Goal: Download file/media: Download file/media

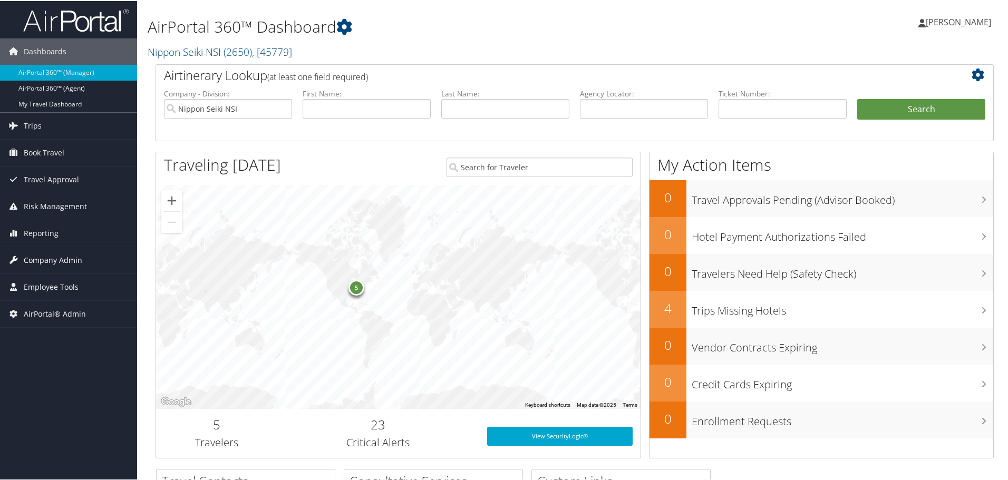
click at [39, 256] on span "Company Admin" at bounding box center [53, 259] width 59 height 26
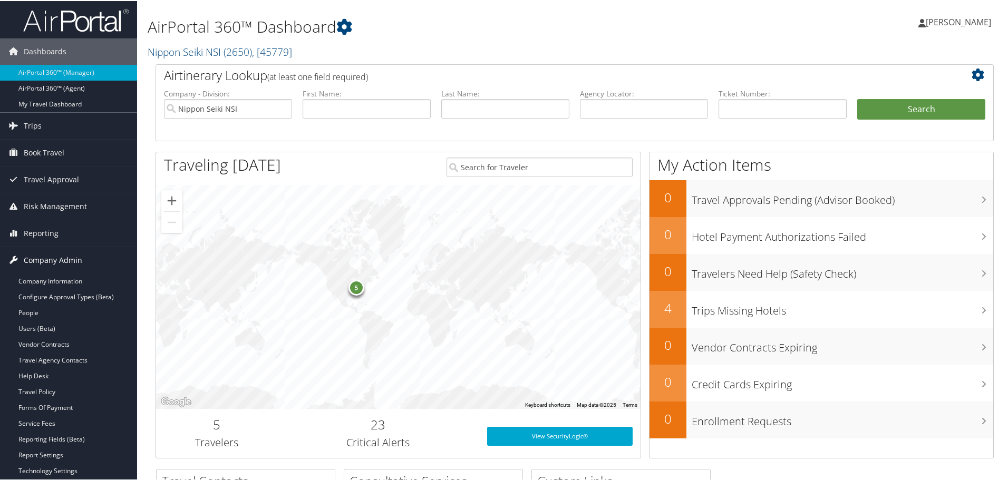
click at [39, 256] on span "Company Admin" at bounding box center [53, 259] width 59 height 26
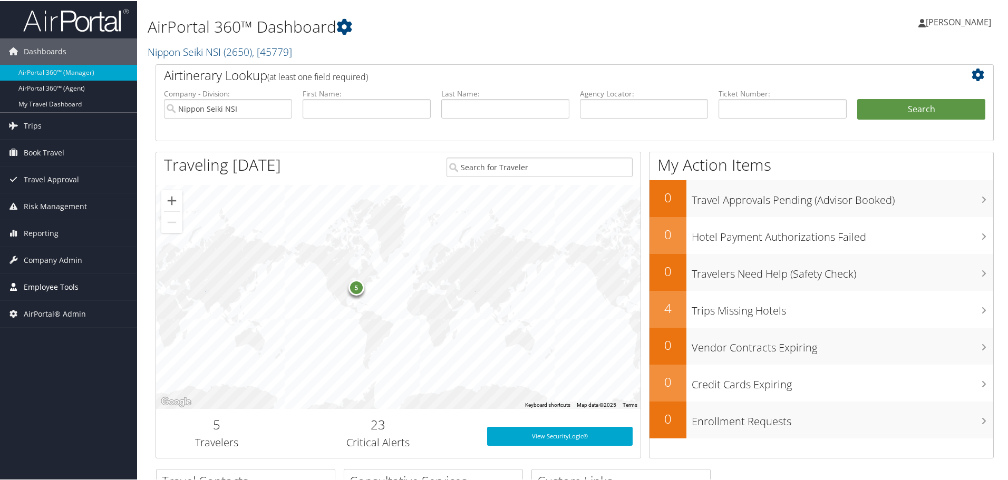
click at [34, 285] on span "Employee Tools" at bounding box center [51, 286] width 55 height 26
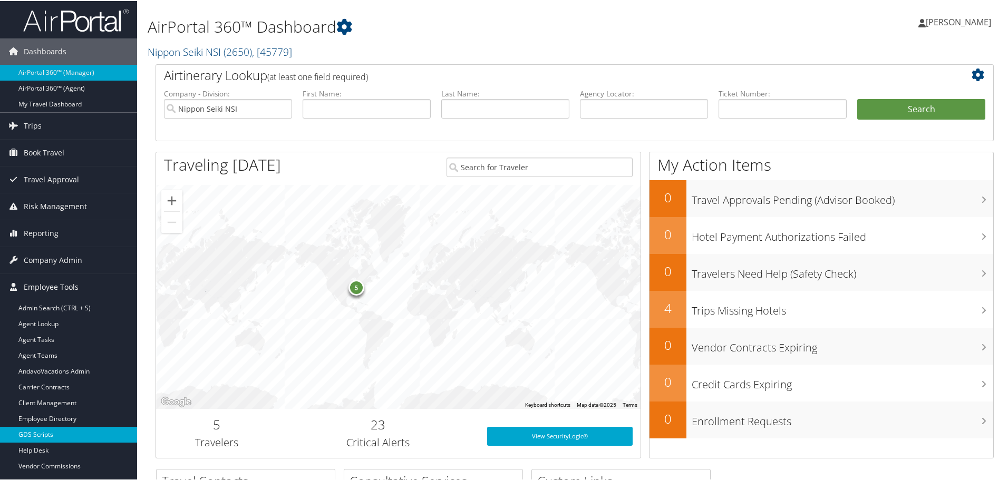
click at [51, 430] on link "GDS Scripts" at bounding box center [68, 434] width 137 height 16
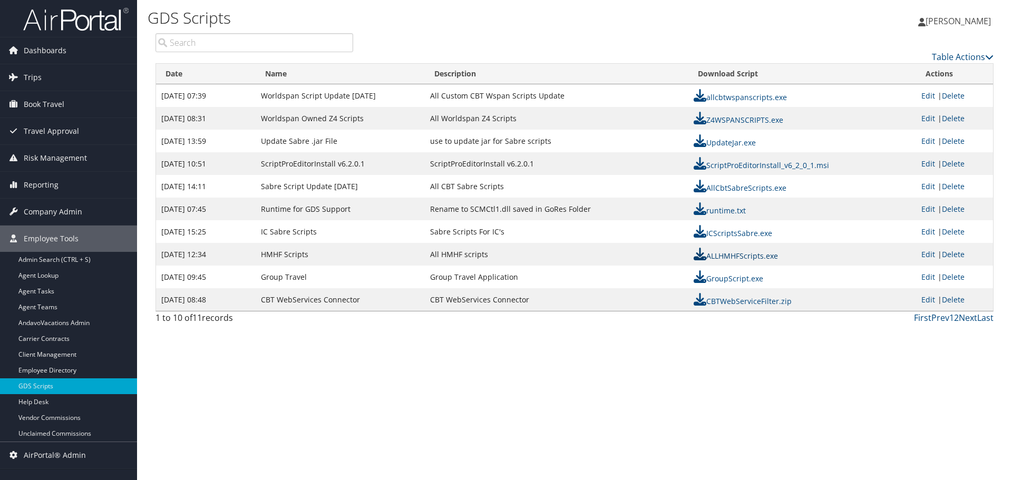
click at [742, 254] on link "ALLHMHFScripts.exe" at bounding box center [736, 256] width 84 height 10
